Goal: Communication & Community: Participate in discussion

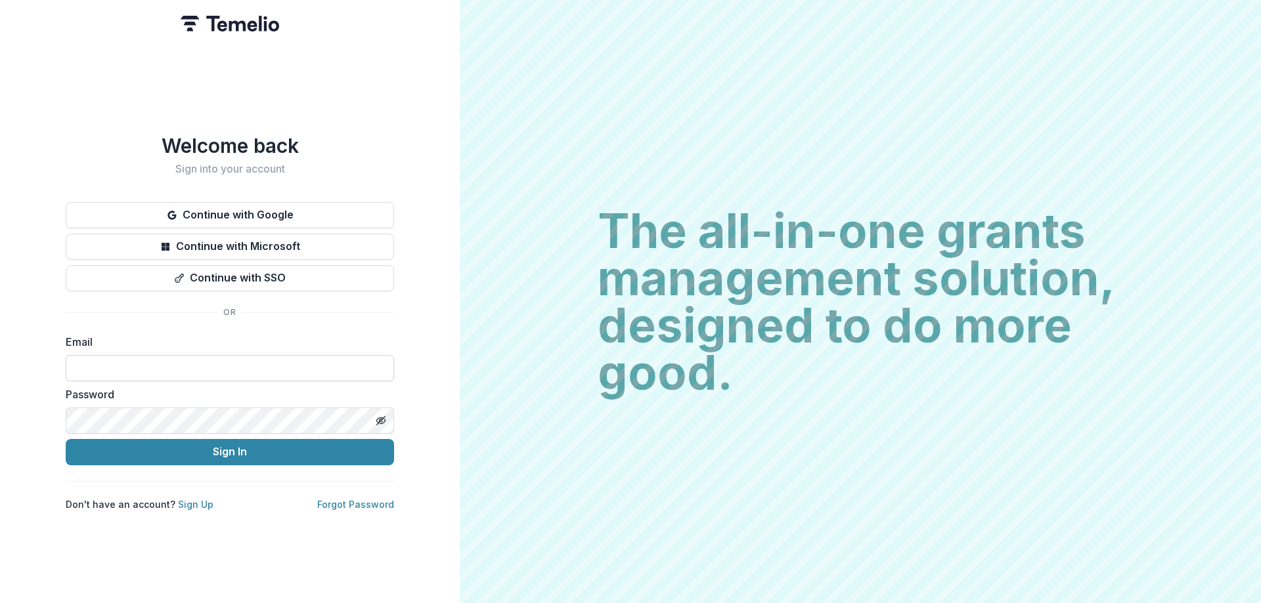
click at [196, 356] on input at bounding box center [230, 368] width 328 height 26
type input "**********"
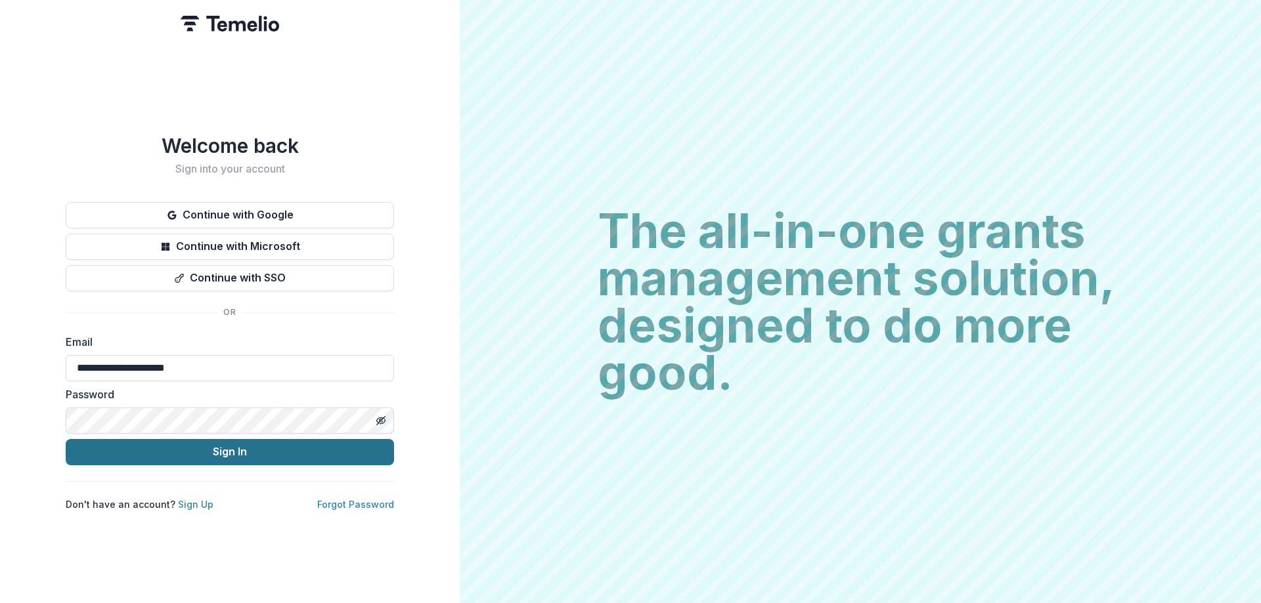
click at [162, 441] on button "Sign In" at bounding box center [230, 452] width 328 height 26
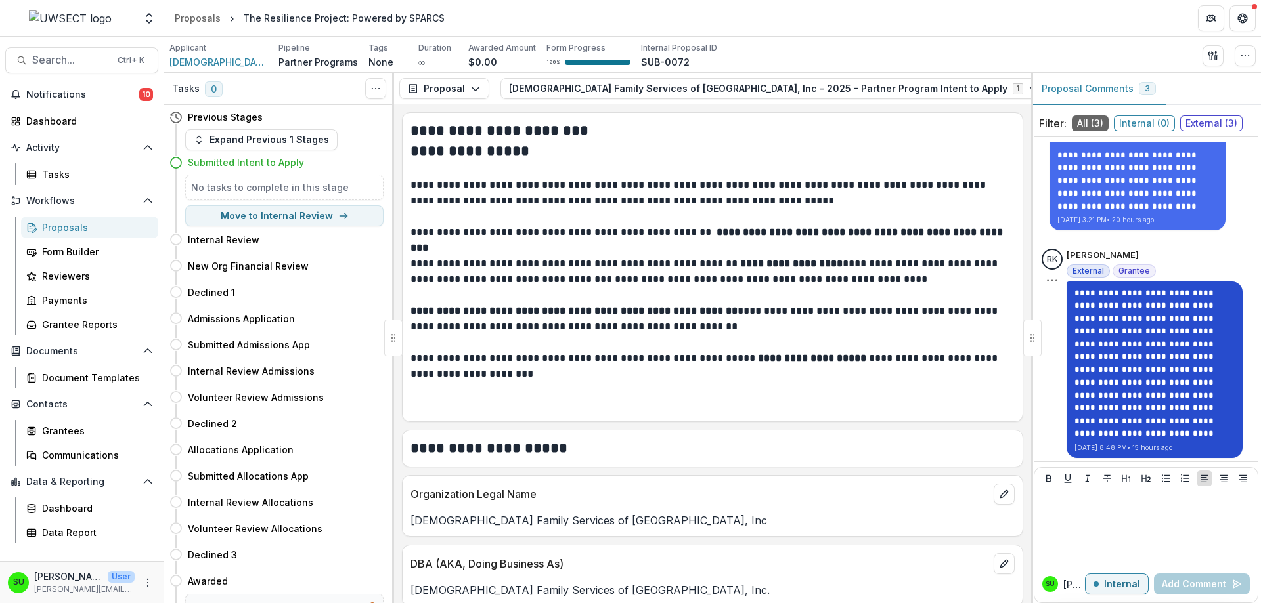
scroll to position [281, 0]
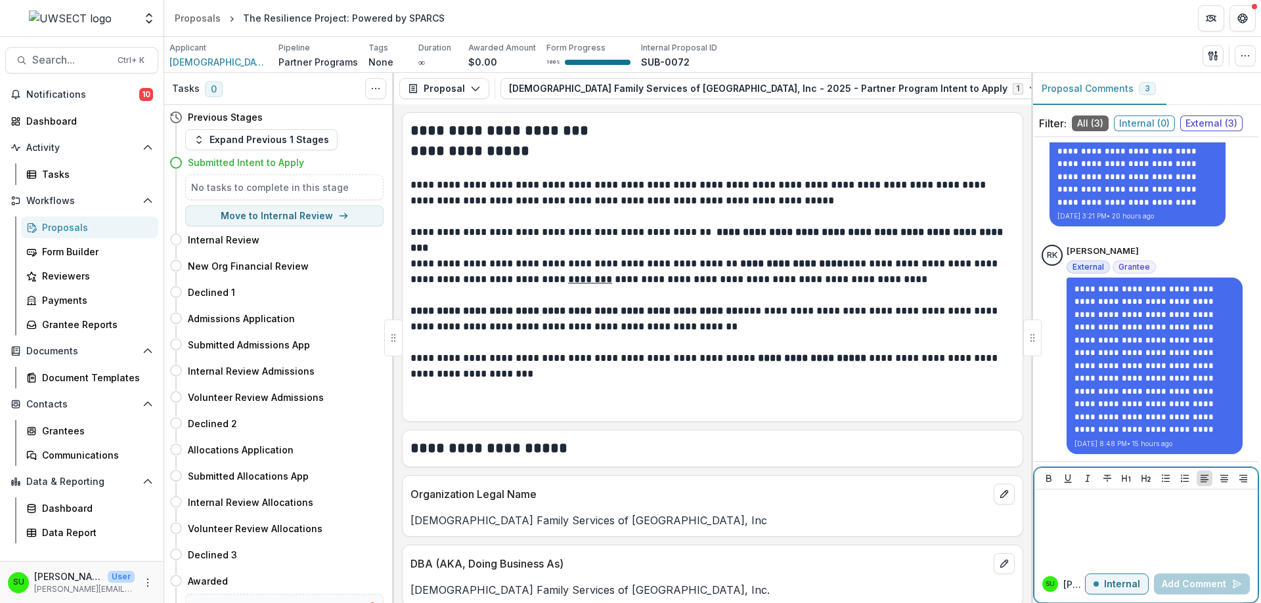
click at [1131, 508] on p at bounding box center [1146, 502] width 213 height 14
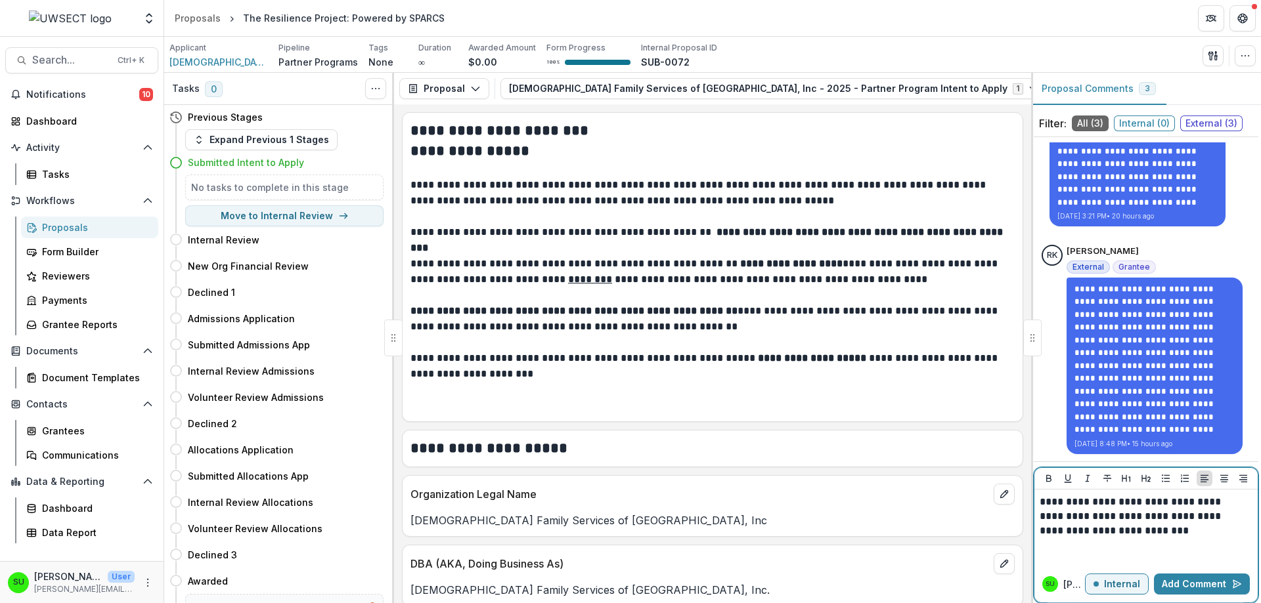
click at [1041, 502] on p "**********" at bounding box center [1144, 516] width 209 height 43
click at [1126, 588] on p "Internal" at bounding box center [1122, 584] width 36 height 11
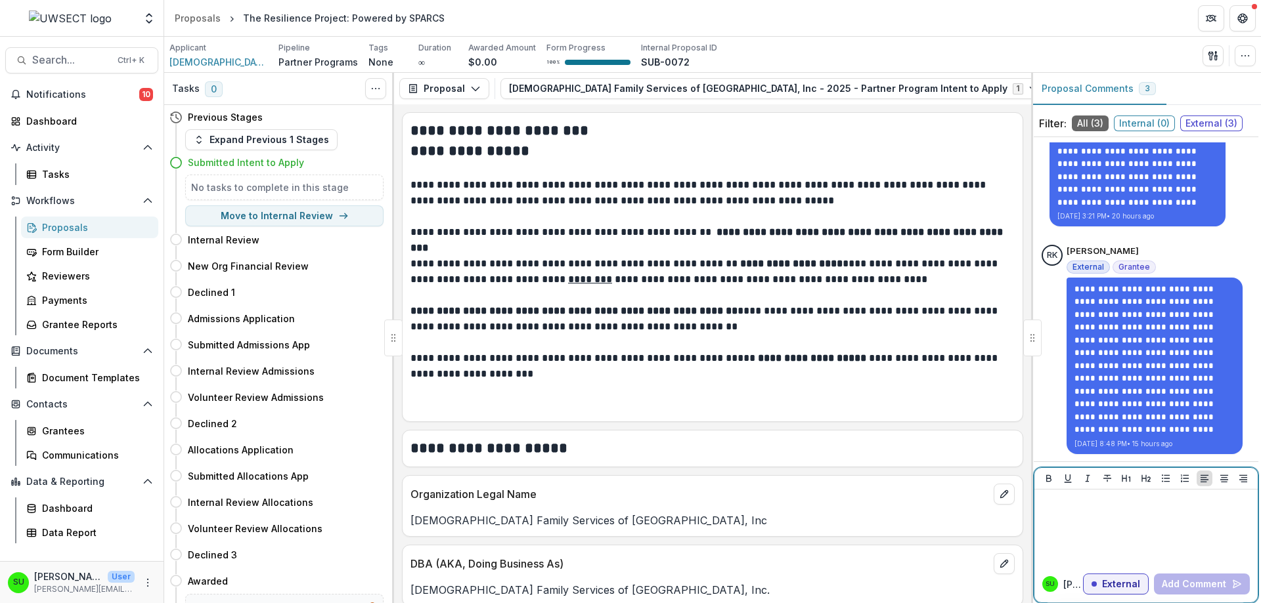
click at [1090, 506] on p at bounding box center [1146, 502] width 213 height 14
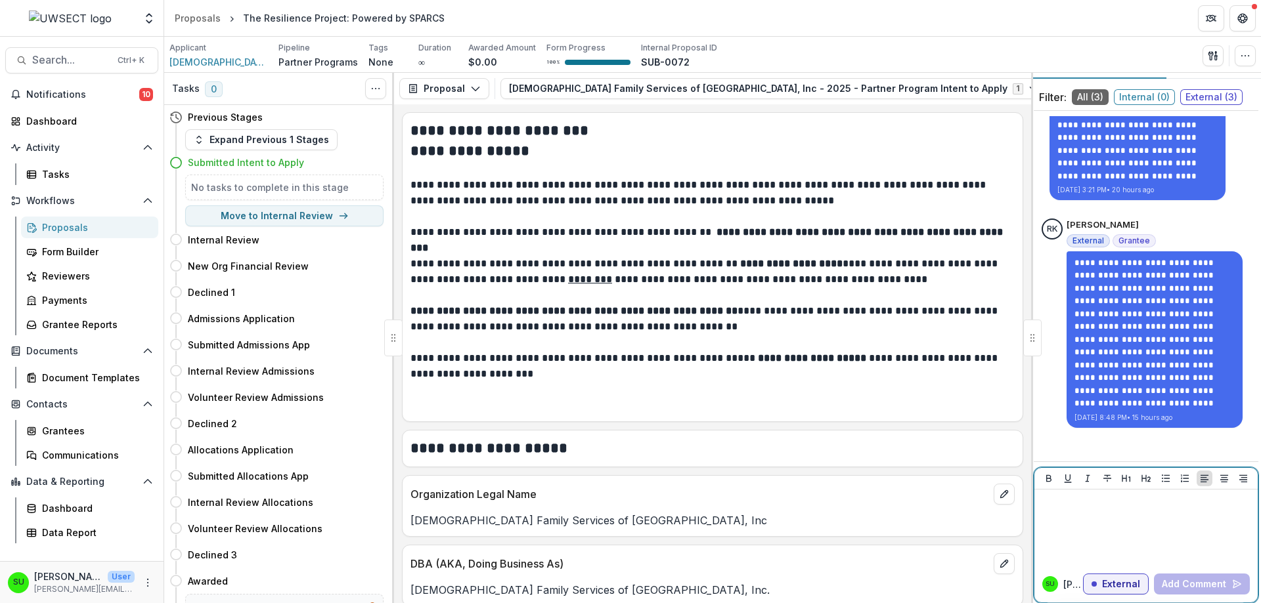
scroll to position [37, 0]
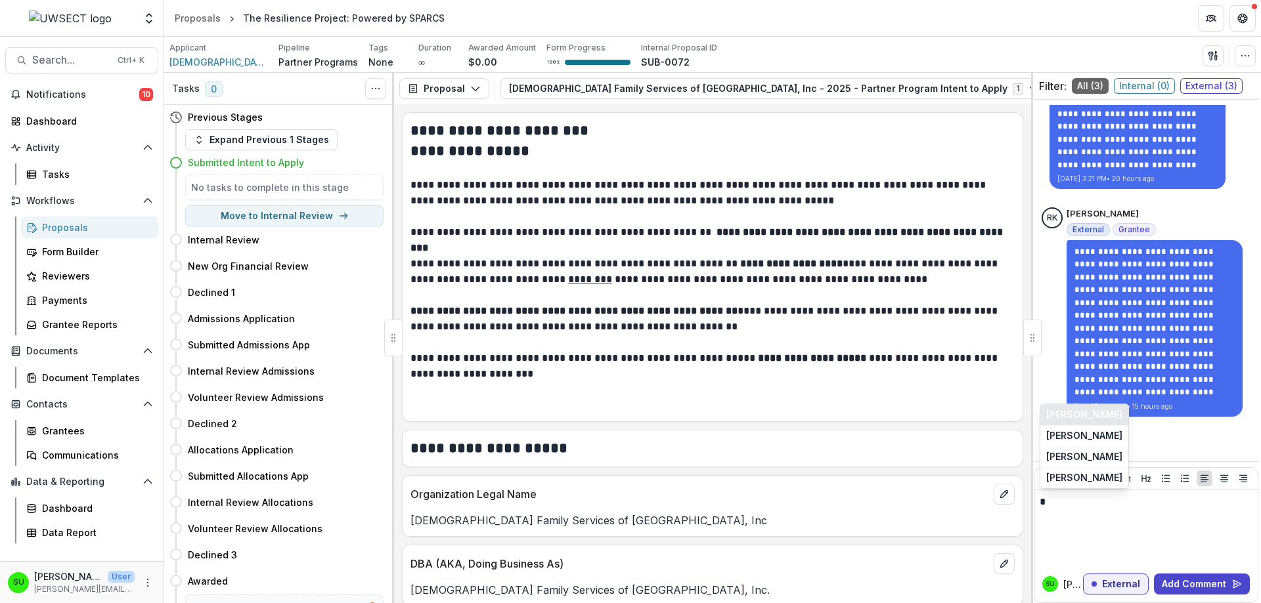
click at [1070, 419] on button "[PERSON_NAME]" at bounding box center [1084, 415] width 88 height 21
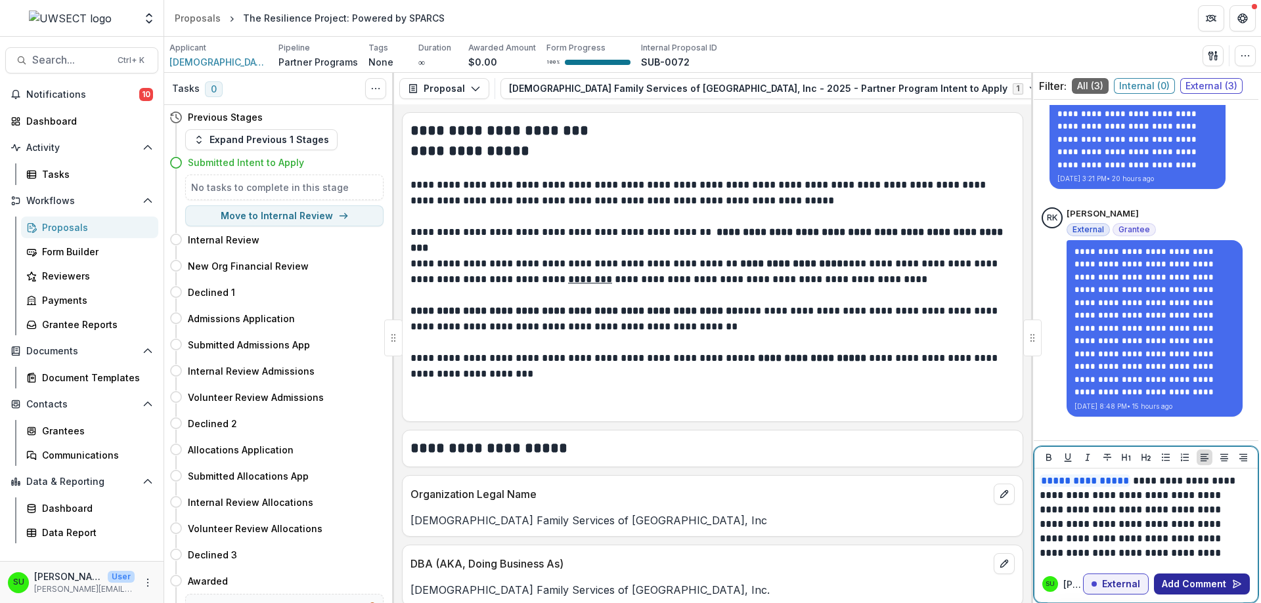
click at [1225, 586] on button "Add Comment" at bounding box center [1202, 584] width 96 height 21
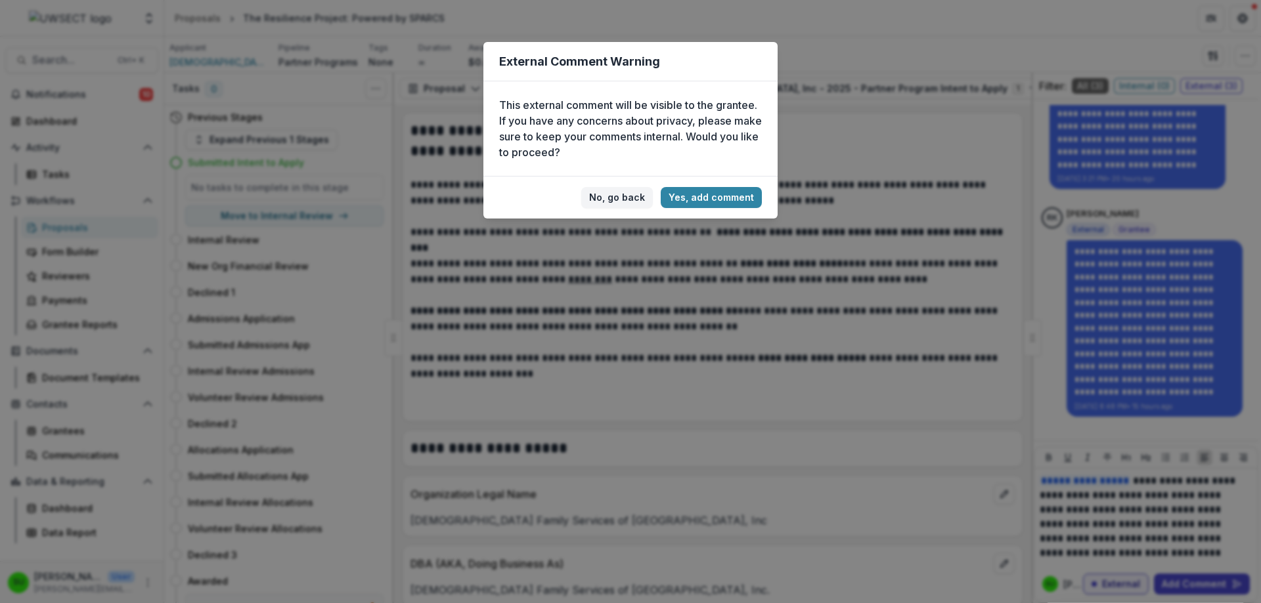
click at [681, 186] on footer "No, go back Yes, add comment" at bounding box center [630, 197] width 294 height 43
click at [695, 197] on button "Yes, add comment" at bounding box center [711, 197] width 101 height 21
